Goal: Task Accomplishment & Management: Complete application form

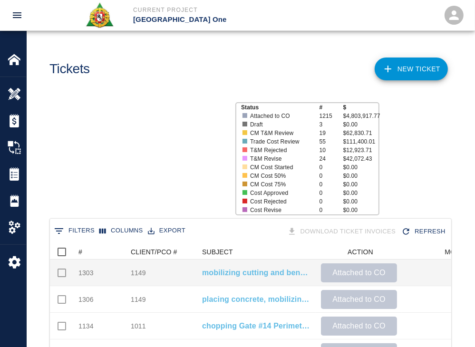
scroll to position [548, 395]
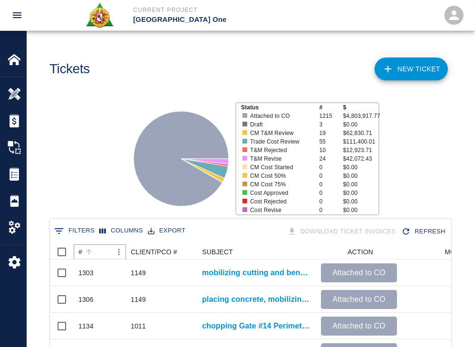
click at [91, 256] on button "Sort" at bounding box center [88, 252] width 13 height 13
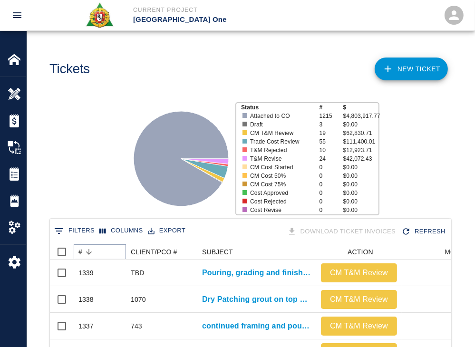
scroll to position [0, 0]
click at [87, 187] on div "Status # $ Attached to CO 1215 $4,803,917.77 Draft 3 $0.00 CM T&M Review 19 $62…" at bounding box center [247, 155] width 456 height 127
click at [423, 69] on link "NEW TICKET" at bounding box center [411, 69] width 73 height 23
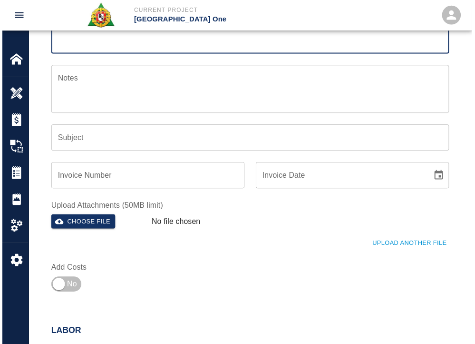
scroll to position [179, 0]
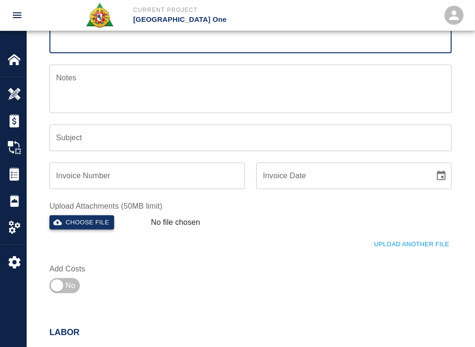
click at [88, 225] on button "Choose file" at bounding box center [81, 223] width 65 height 15
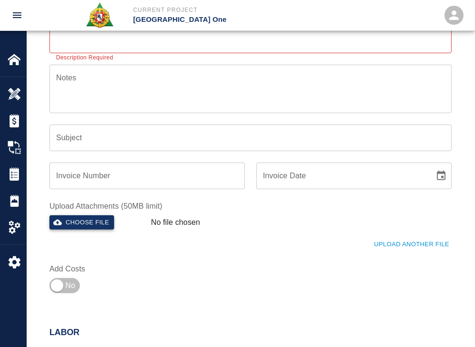
click at [86, 221] on button "Choose file" at bounding box center [81, 223] width 65 height 15
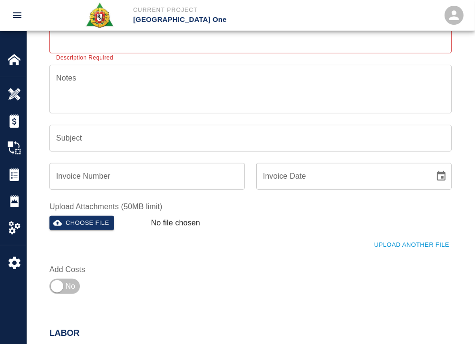
scroll to position [0, 0]
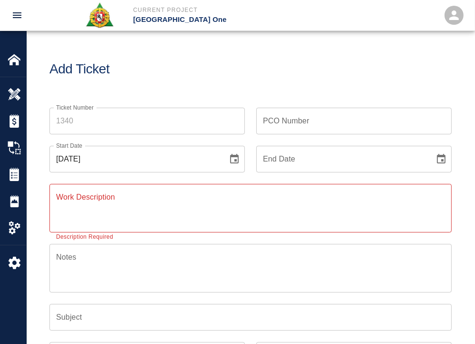
click at [104, 104] on div "Ticket Number Ticket Number" at bounding box center [141, 115] width 207 height 38
click at [171, 84] on div "Add Ticket" at bounding box center [251, 69] width 448 height 77
